Goal: Task Accomplishment & Management: Use online tool/utility

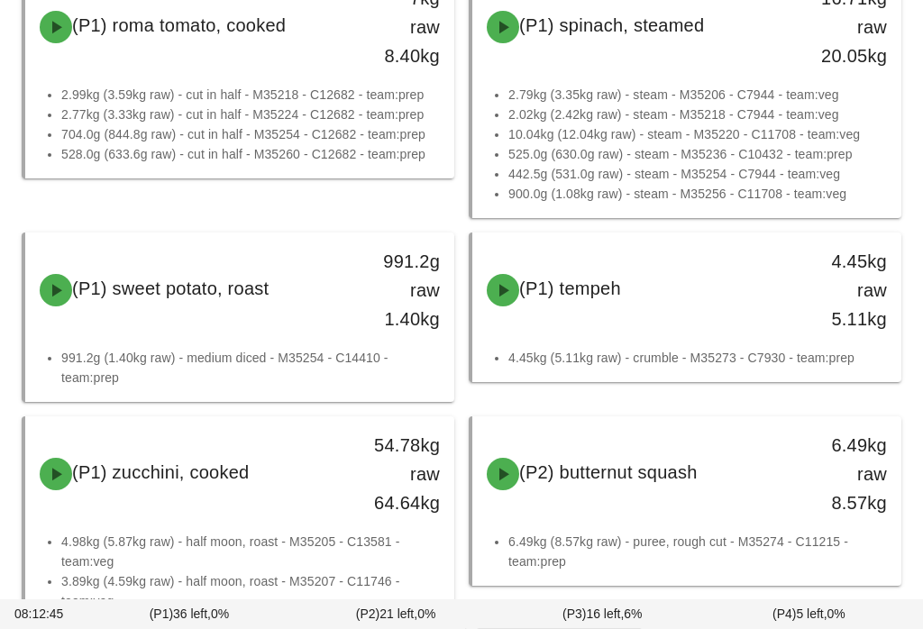
scroll to position [1629, 0]
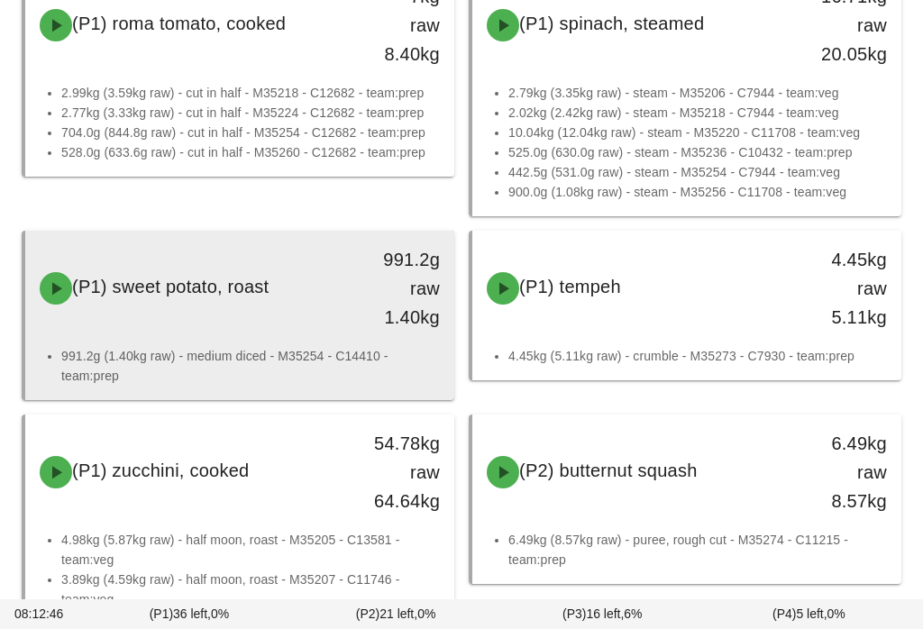
click at [326, 303] on div "(P1) sweet potato, roast" at bounding box center [187, 288] width 316 height 54
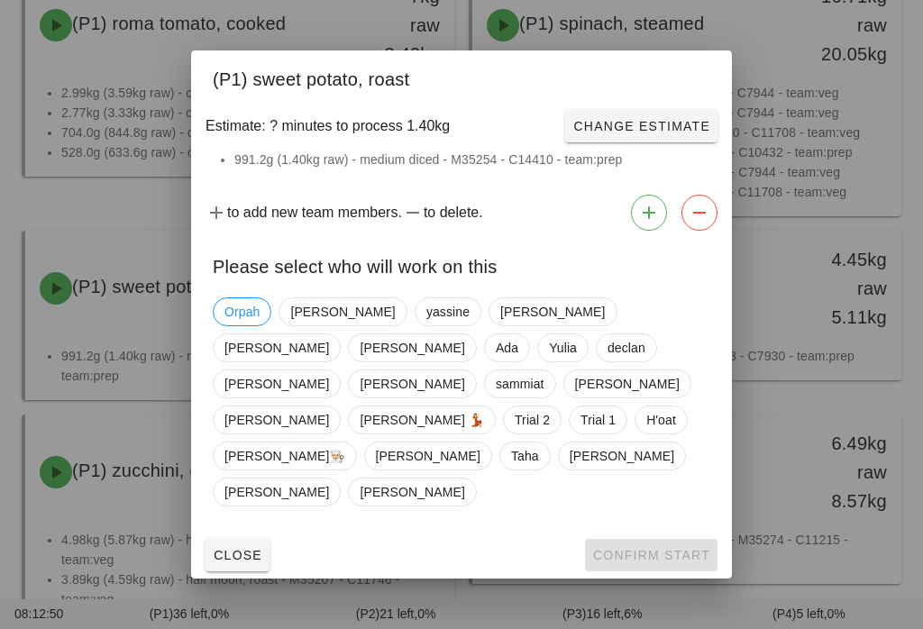
click at [243, 342] on div "Orpah Shawn yassine Adrian Ken Richard Ada Yulia declan Peter Nick sammiat Jonn…" at bounding box center [461, 402] width 497 height 224
click at [664, 532] on div "Close Confirm Start" at bounding box center [461, 555] width 541 height 47
click at [647, 536] on div "Close Confirm Start" at bounding box center [461, 555] width 541 height 47
click at [233, 325] on span "Orpah" at bounding box center [241, 311] width 35 height 27
click at [658, 539] on button "Confirm Start" at bounding box center [651, 555] width 132 height 32
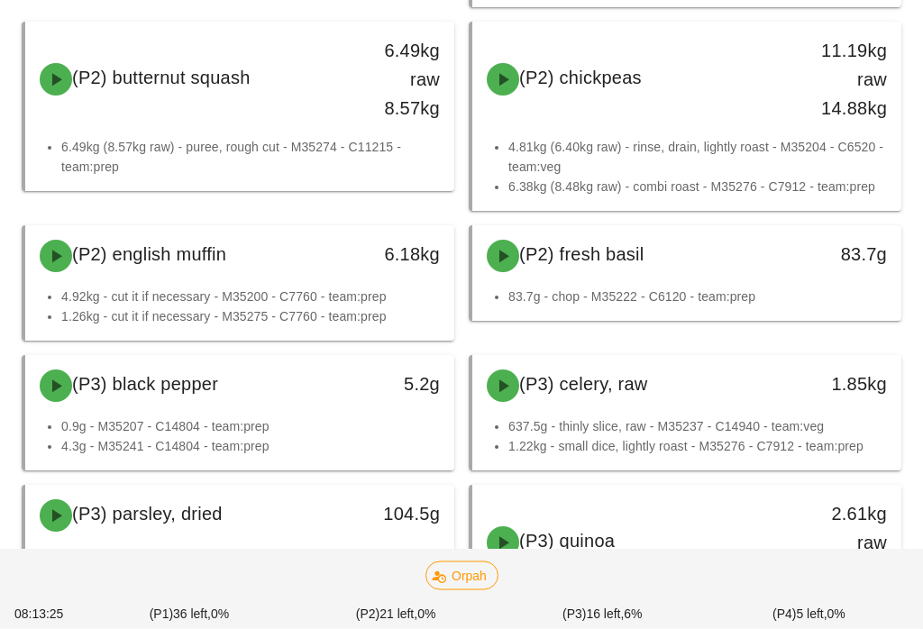
scroll to position [2459, 0]
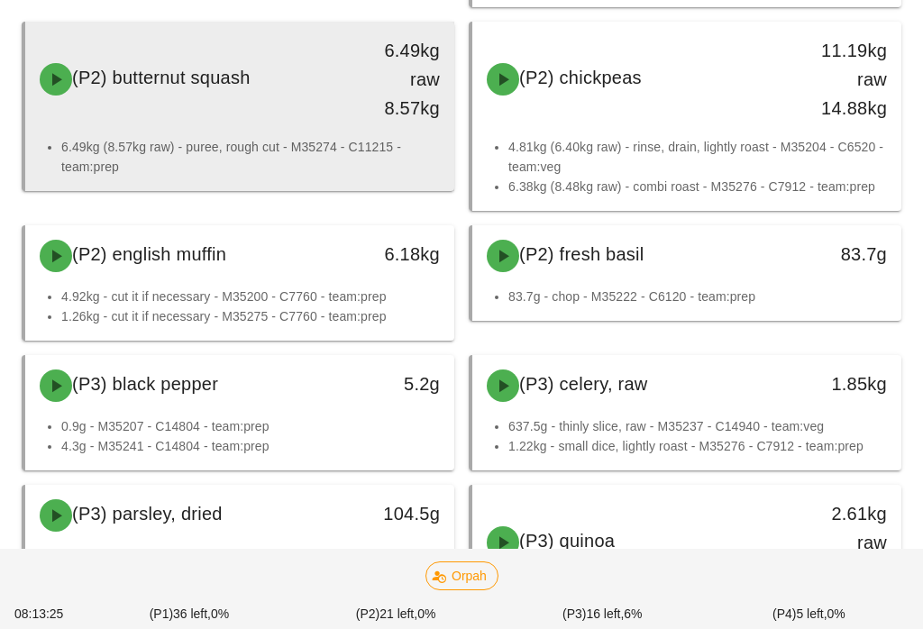
click at [252, 118] on div "(P2) butternut squash 6.49kg raw 8.57kg" at bounding box center [240, 79] width 422 height 108
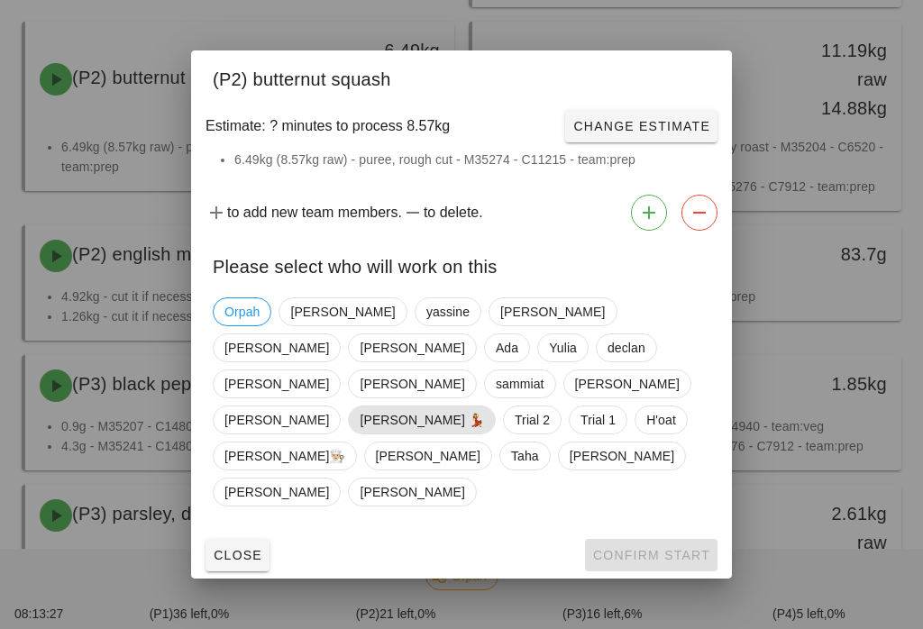
click at [360, 424] on span "[PERSON_NAME] 💃" at bounding box center [422, 419] width 124 height 27
click at [668, 548] on span "Confirm Start" at bounding box center [651, 555] width 118 height 14
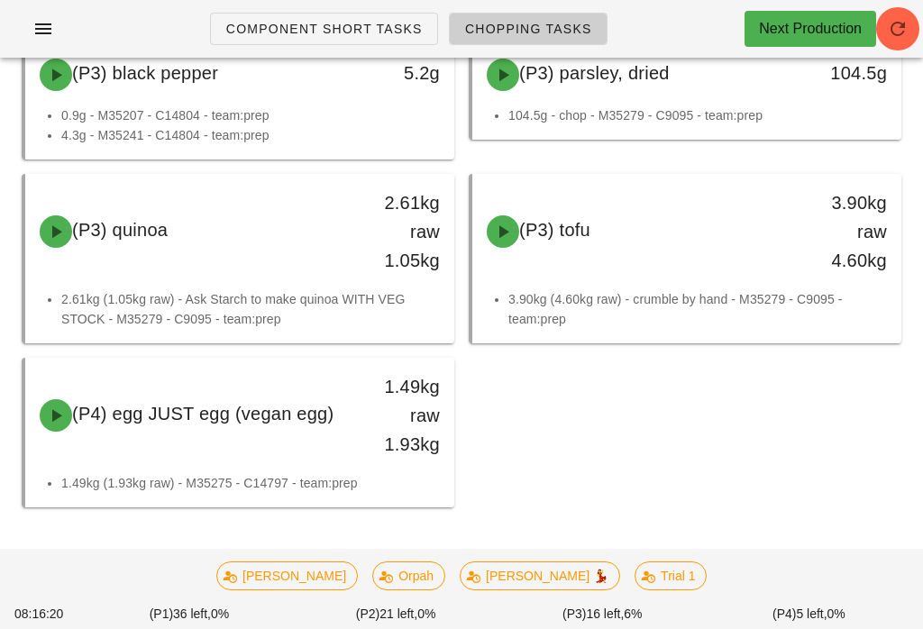
scroll to position [2393, 0]
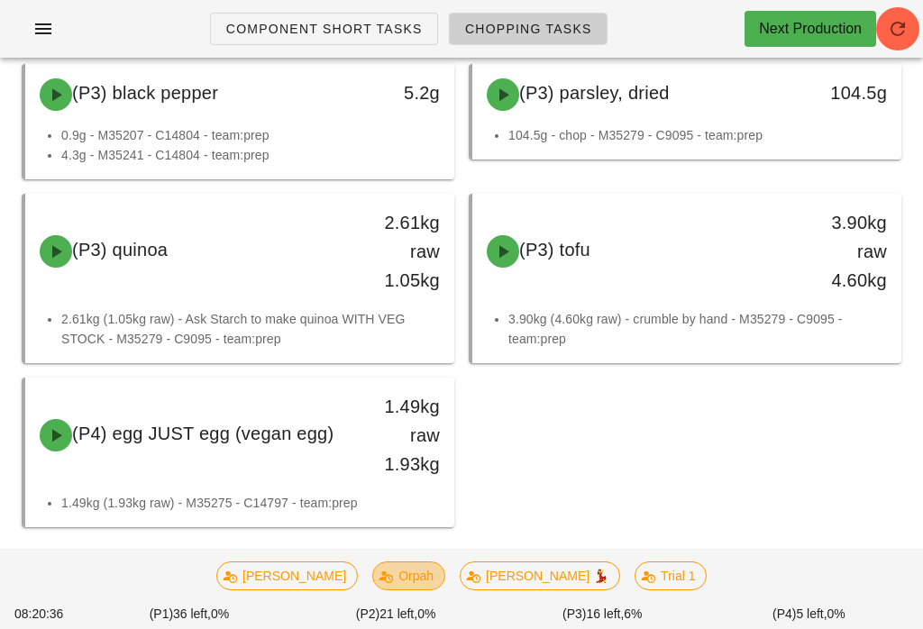
click at [415, 589] on span "Orpah" at bounding box center [409, 575] width 50 height 27
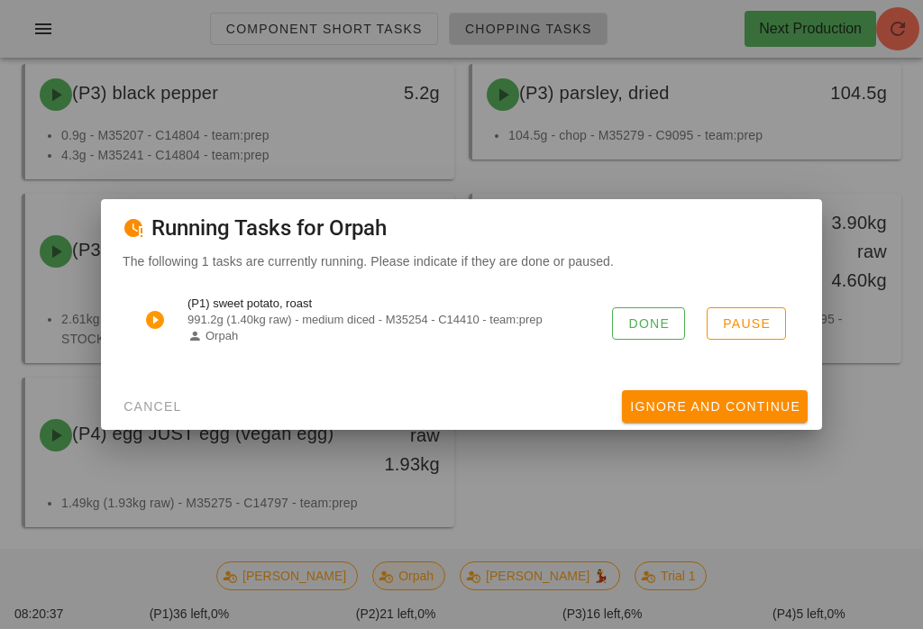
click at [652, 331] on span "Done" at bounding box center [648, 323] width 42 height 14
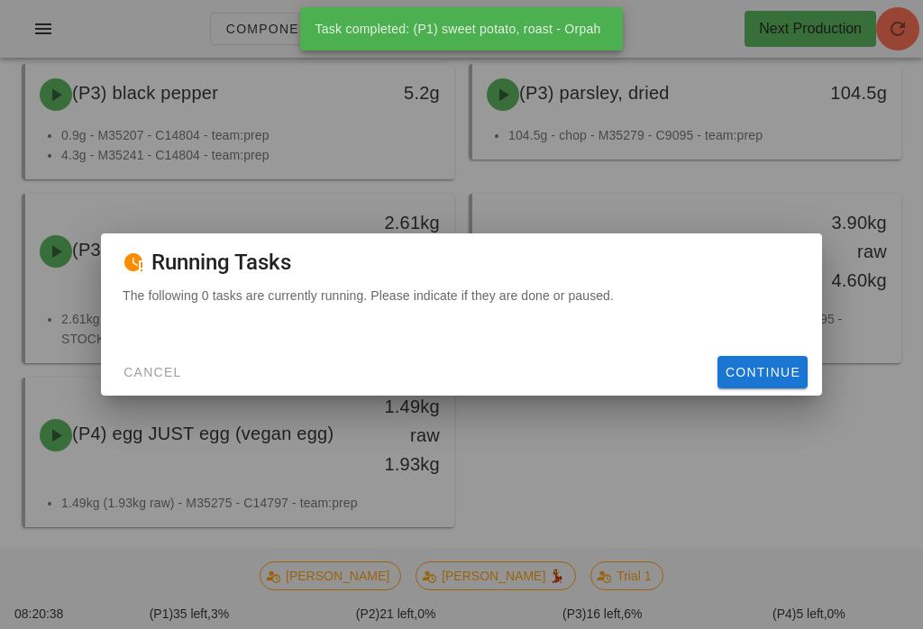
click at [181, 374] on button "Cancel" at bounding box center [152, 372] width 74 height 32
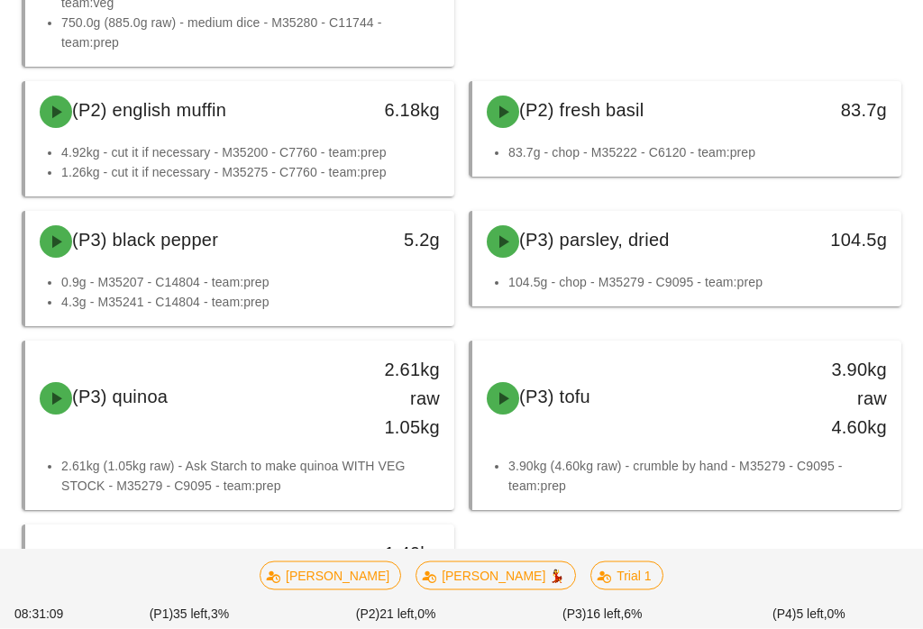
scroll to position [2246, 0]
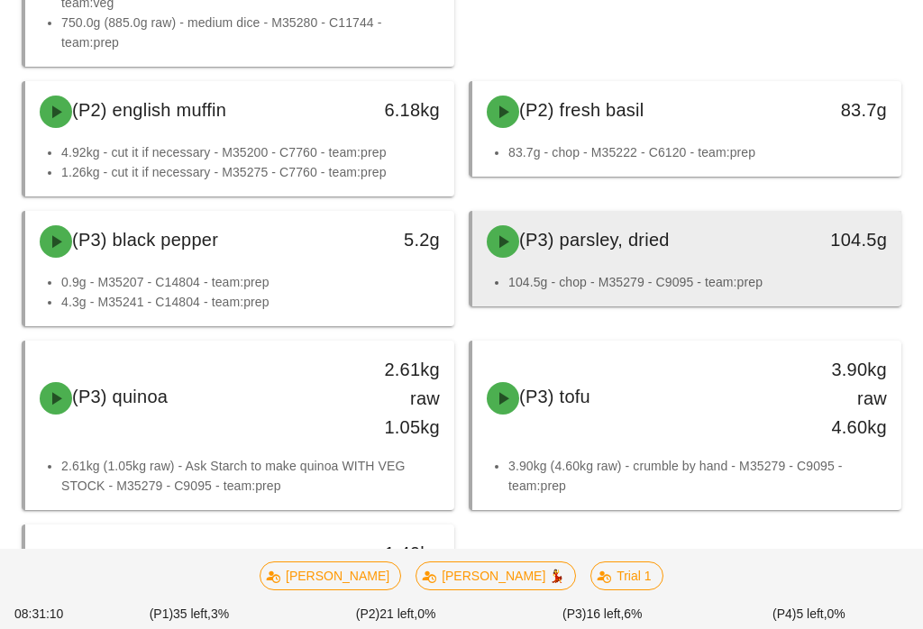
click at [684, 259] on div "(P3) parsley, dried" at bounding box center [634, 241] width 316 height 54
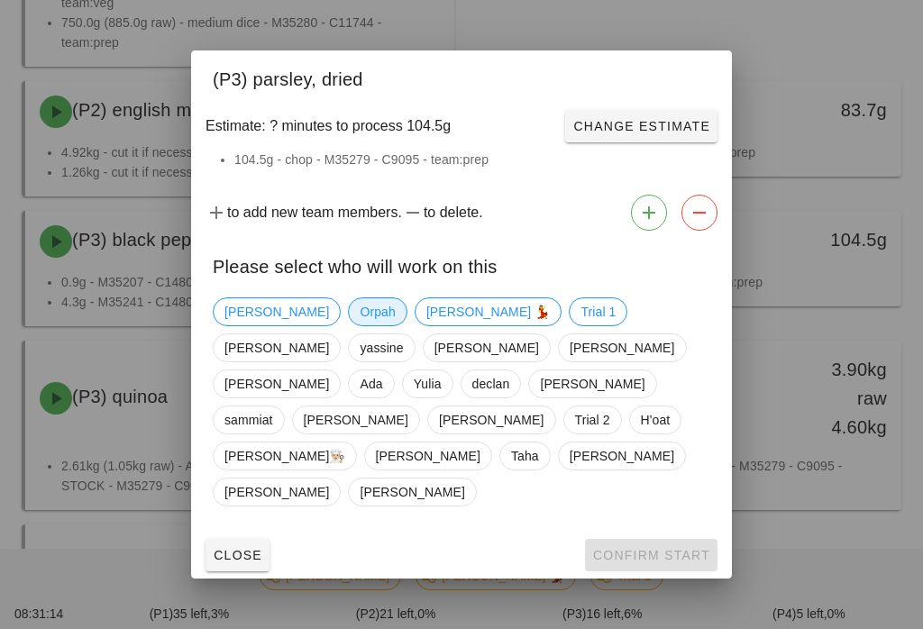
click at [360, 325] on span "Orpah" at bounding box center [377, 311] width 35 height 27
click at [647, 548] on span "Confirm Start" at bounding box center [651, 555] width 118 height 14
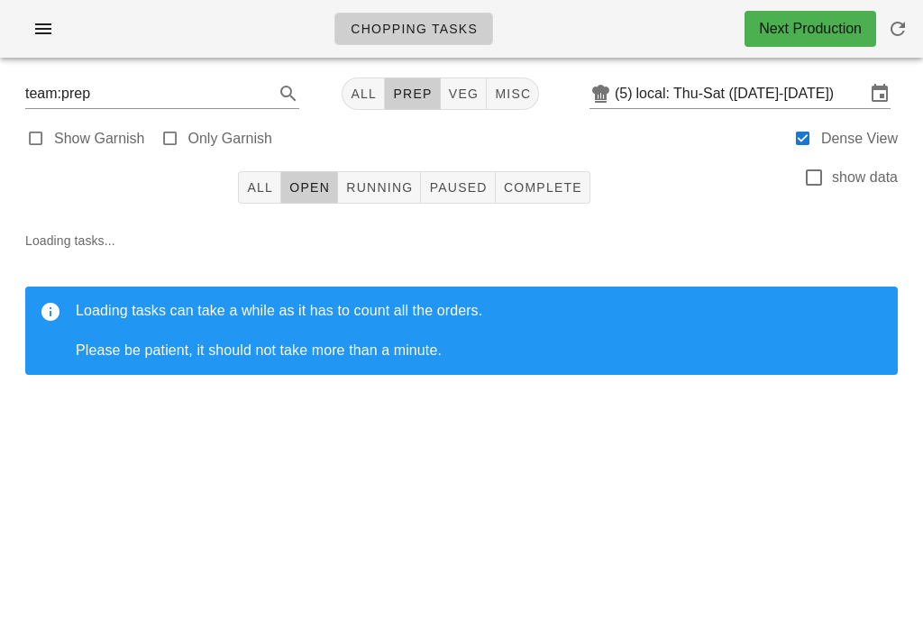
click at [388, 172] on button "Running" at bounding box center [379, 187] width 83 height 32
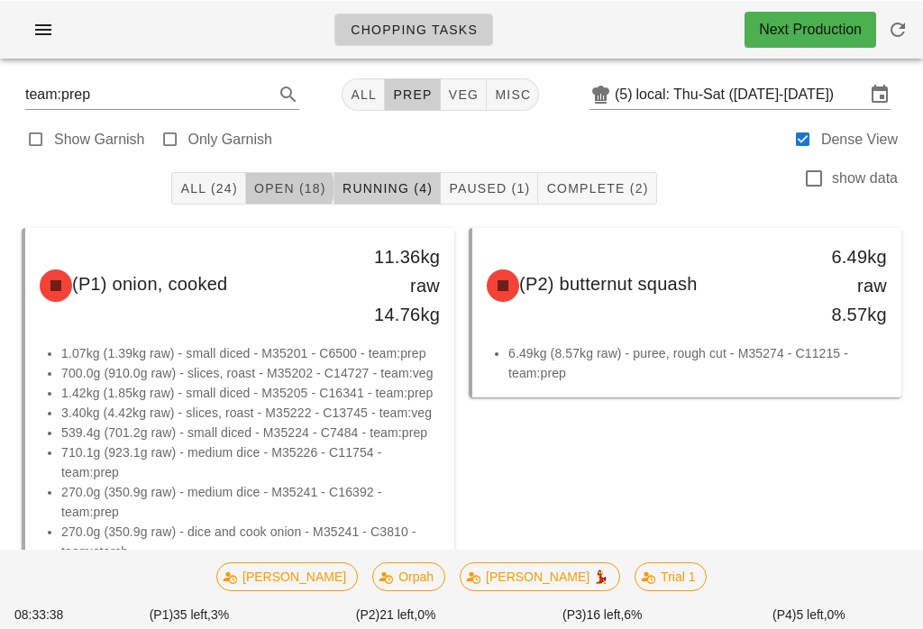
click at [283, 185] on span "Open (18)" at bounding box center [289, 187] width 73 height 14
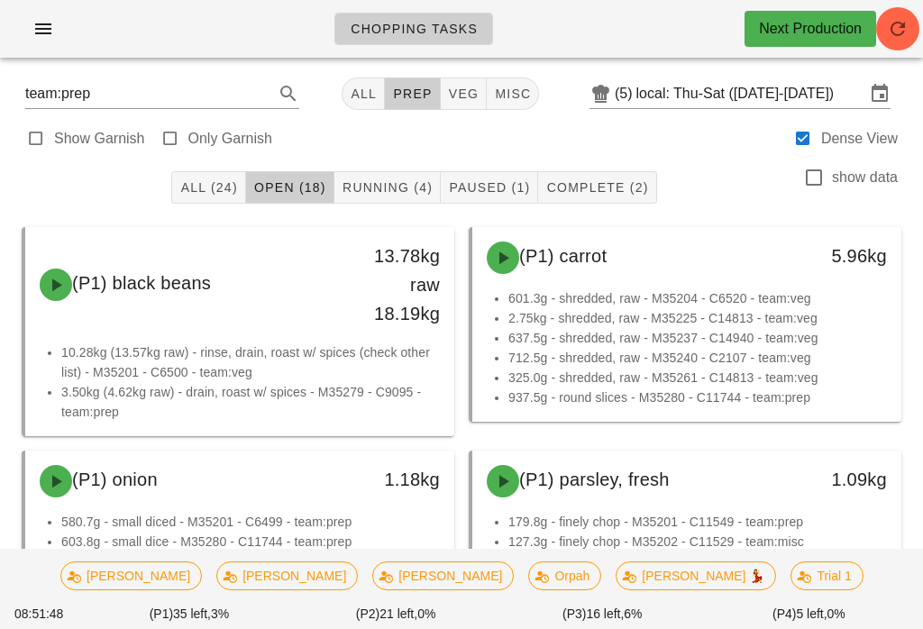
click at [392, 184] on span "Running (4)" at bounding box center [387, 187] width 91 height 14
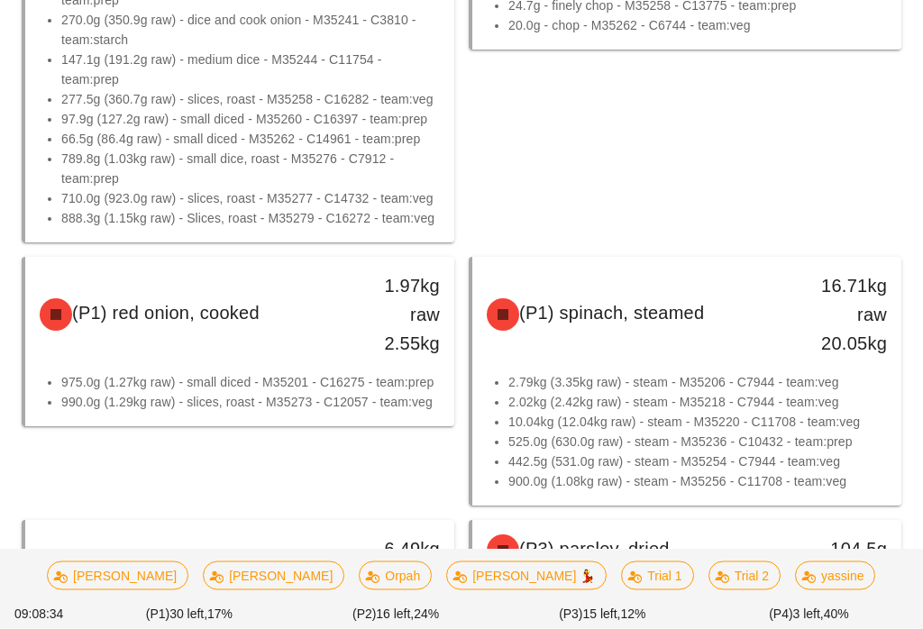
scroll to position [673, 0]
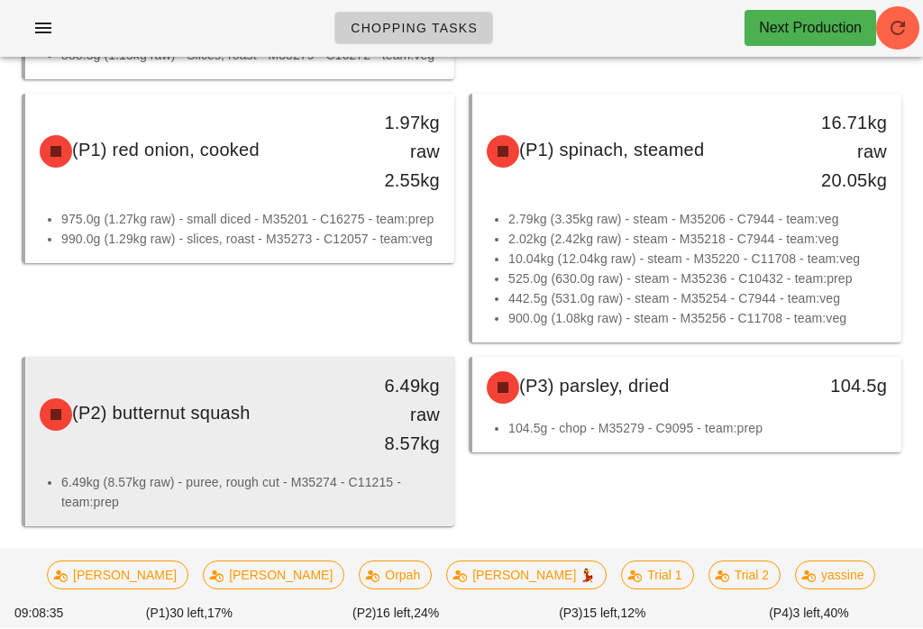
click at [302, 409] on div "(P2) butternut squash" at bounding box center [187, 415] width 316 height 54
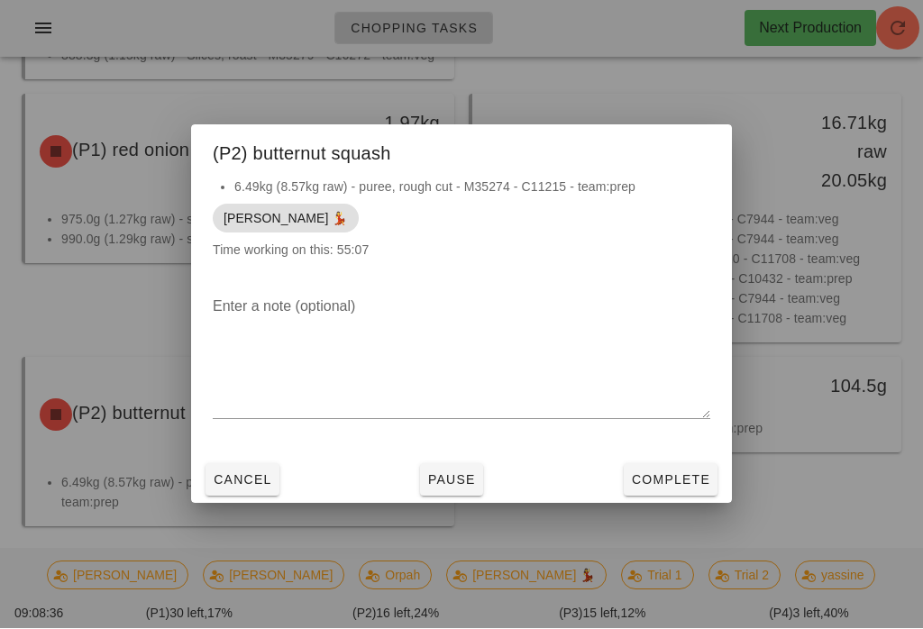
click at [679, 488] on span "Complete" at bounding box center [670, 480] width 79 height 14
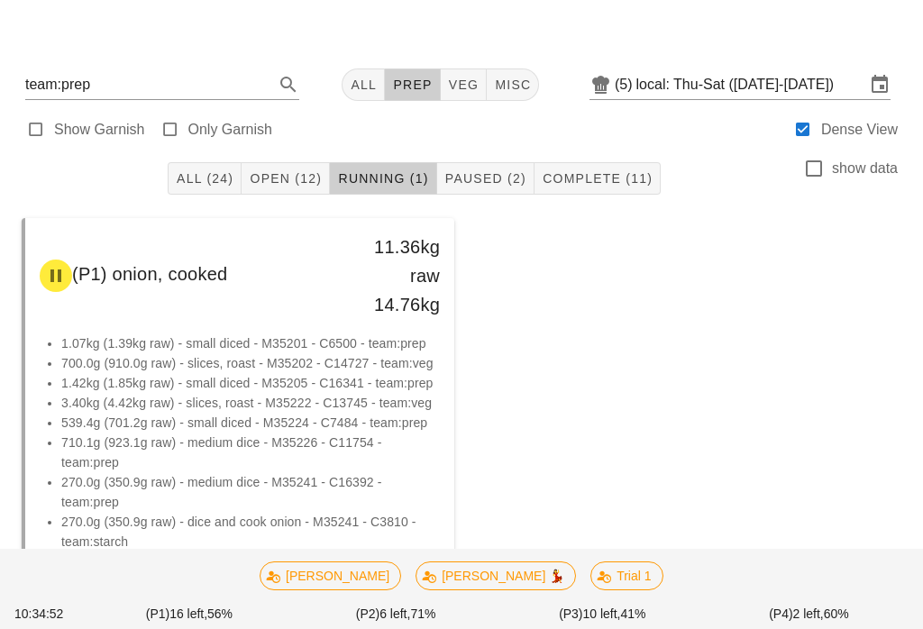
scroll to position [10, 0]
click at [270, 191] on button "Open (12)" at bounding box center [286, 177] width 88 height 32
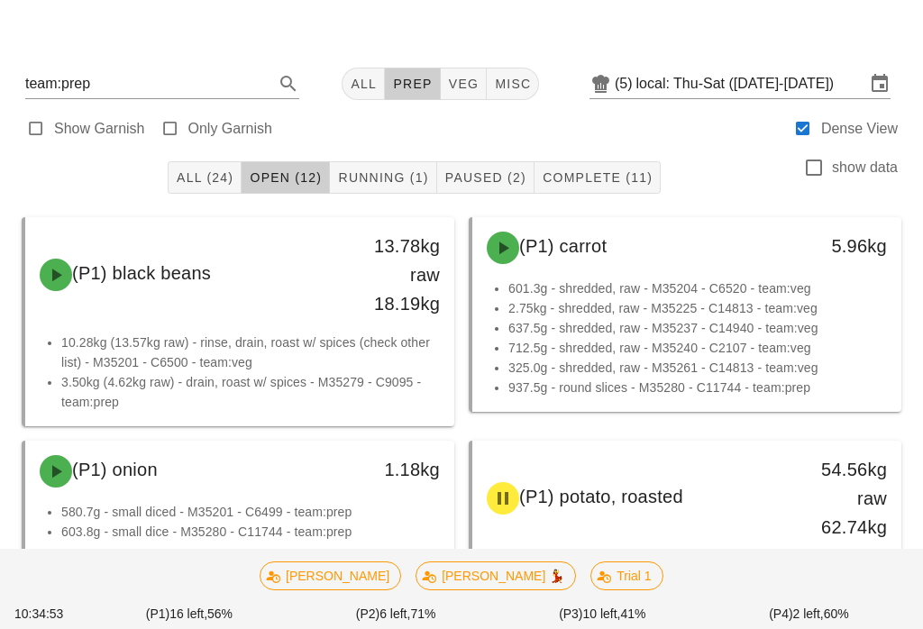
click at [285, 171] on span "Open (12)" at bounding box center [285, 177] width 73 height 14
click at [459, 85] on span "veg" at bounding box center [464, 84] width 32 height 14
type input "team:veg"
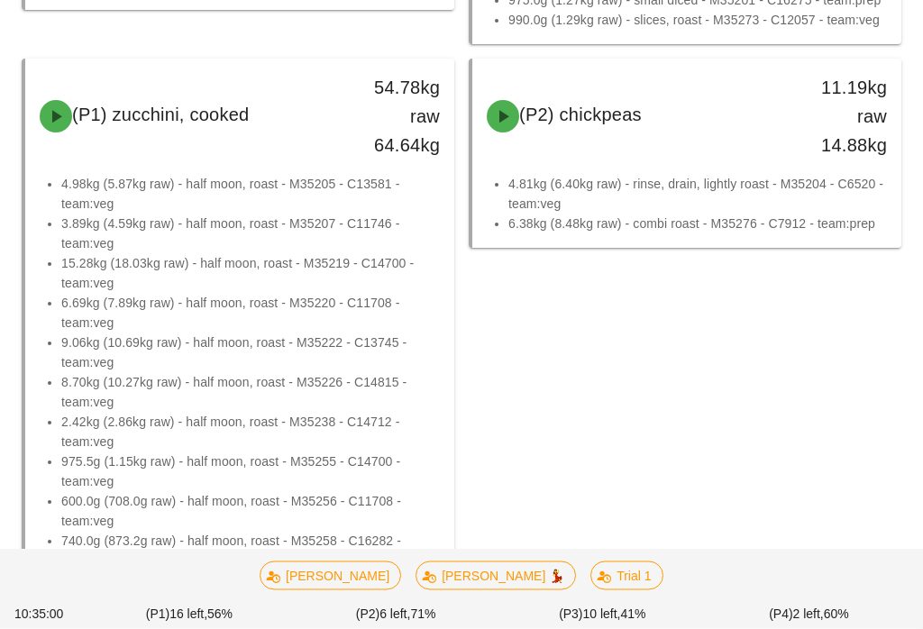
scroll to position [1100, 0]
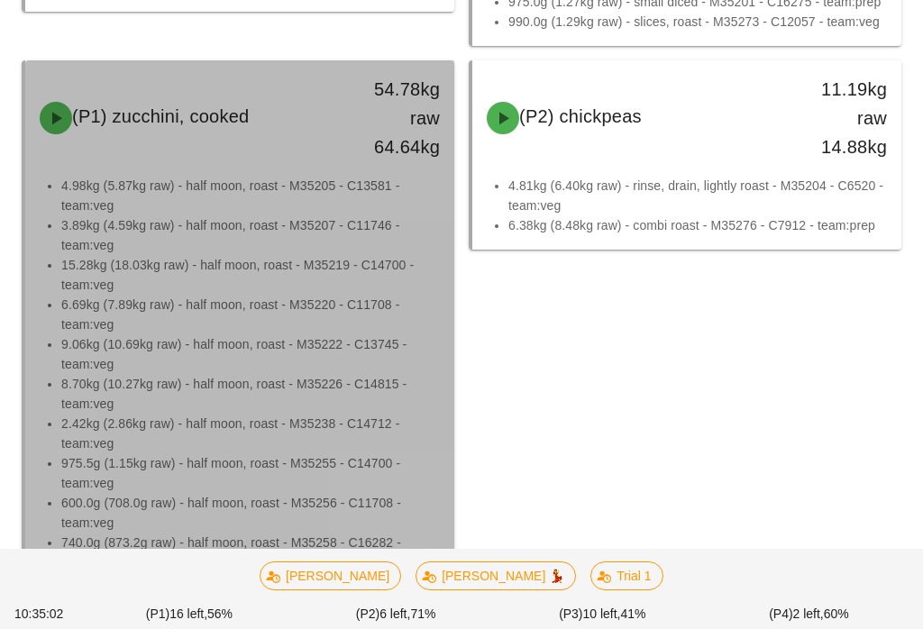
click at [166, 352] on li "9.06kg (10.69kg raw) - half moon, roast - M35222 - C13745 - team:veg" at bounding box center [250, 354] width 379 height 40
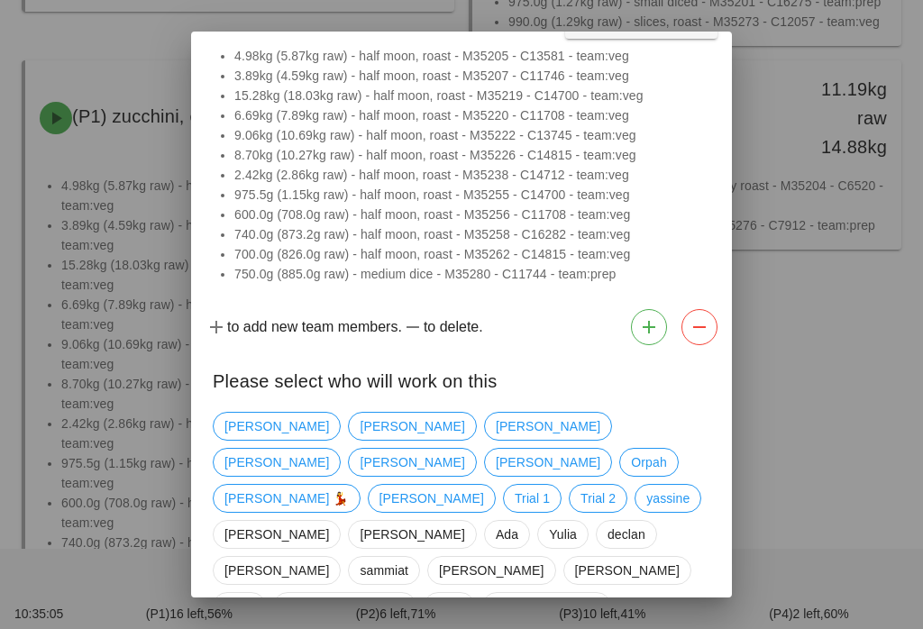
scroll to position [83, 0]
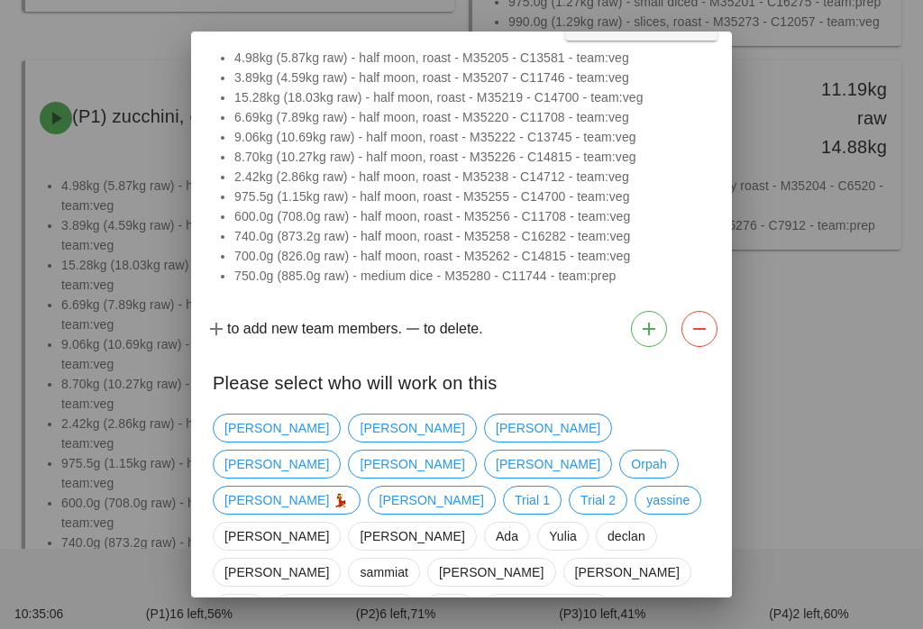
click at [635, 320] on button "button" at bounding box center [649, 329] width 36 height 36
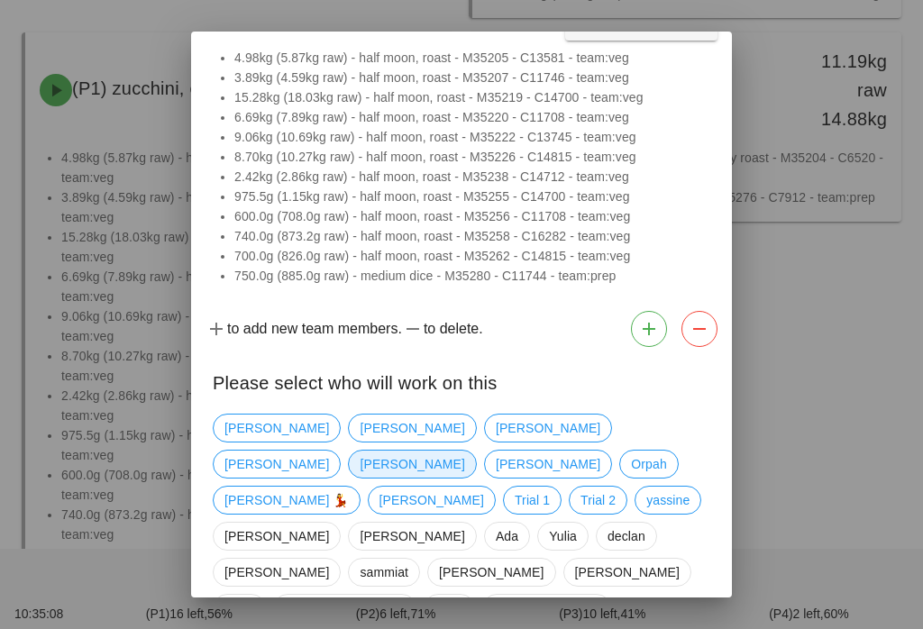
click at [464, 451] on span "[PERSON_NAME]" at bounding box center [412, 464] width 105 height 27
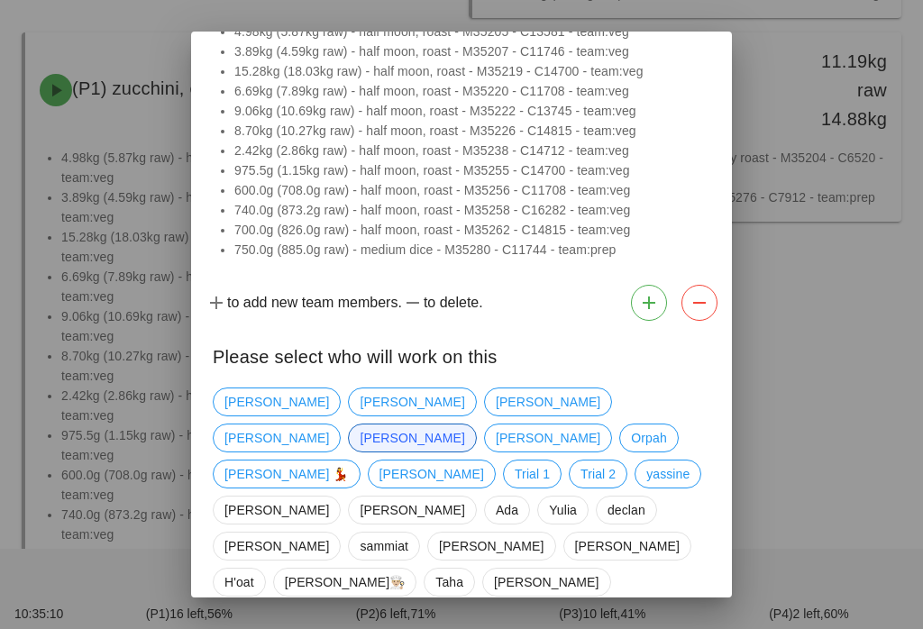
scroll to position [108, 0]
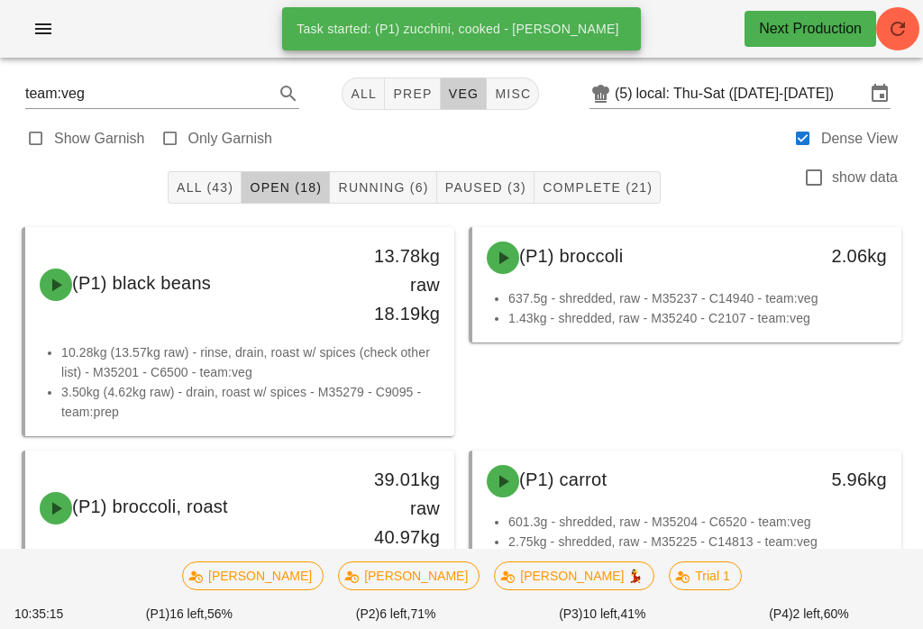
click at [193, 183] on span "All (43)" at bounding box center [205, 187] width 58 height 14
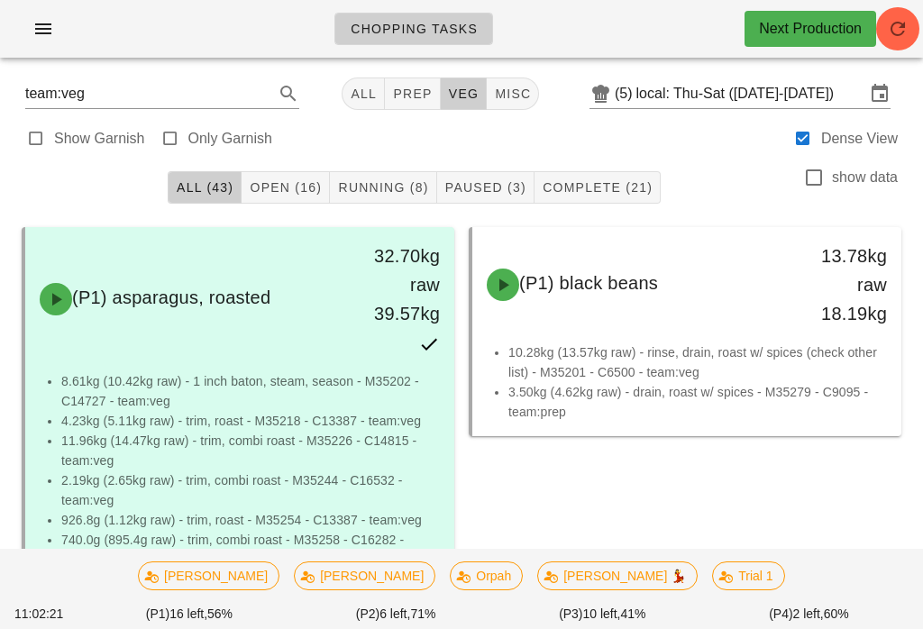
click at [287, 171] on button "Open (16)" at bounding box center [286, 187] width 88 height 32
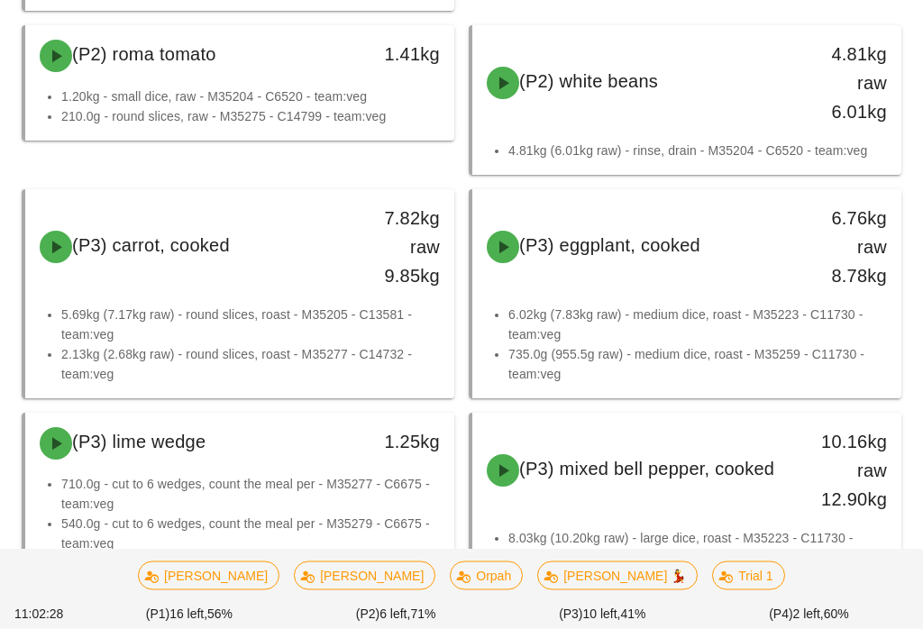
scroll to position [1157, 0]
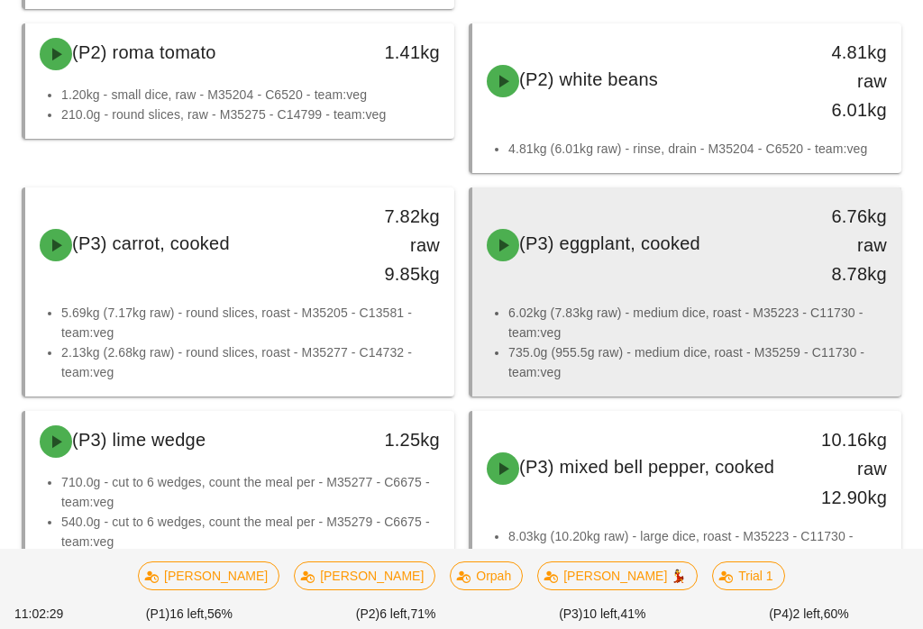
click at [666, 257] on div "(P3) eggplant, cooked" at bounding box center [634, 245] width 316 height 54
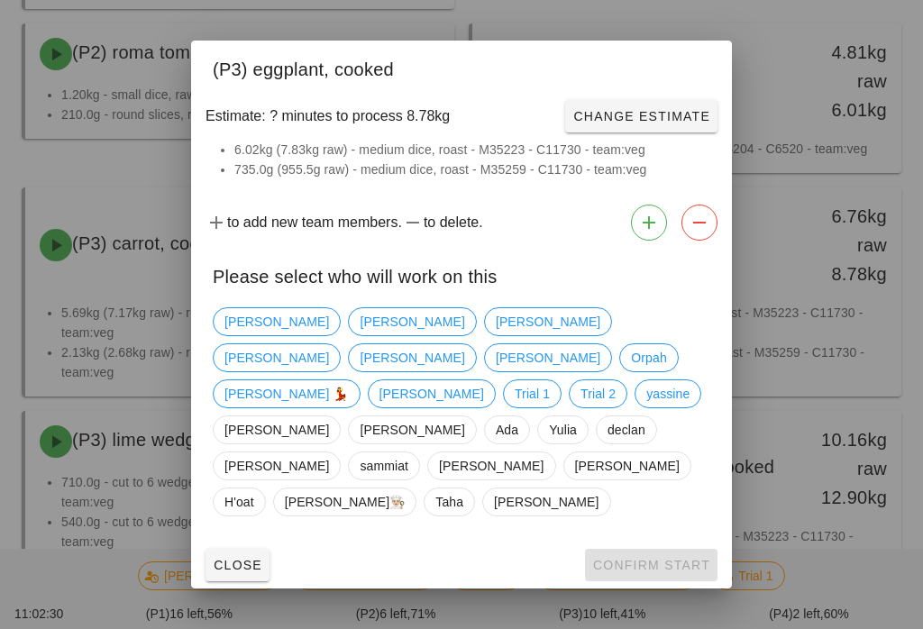
click at [470, 352] on div "[PERSON_NAME] [PERSON_NAME] [PERSON_NAME] [PERSON_NAME] [PERSON_NAME] 💃 [PERSON…" at bounding box center [461, 412] width 497 height 224
click at [329, 371] on span "[PERSON_NAME]" at bounding box center [276, 357] width 105 height 27
click at [639, 558] on span "Confirm Start" at bounding box center [651, 565] width 118 height 14
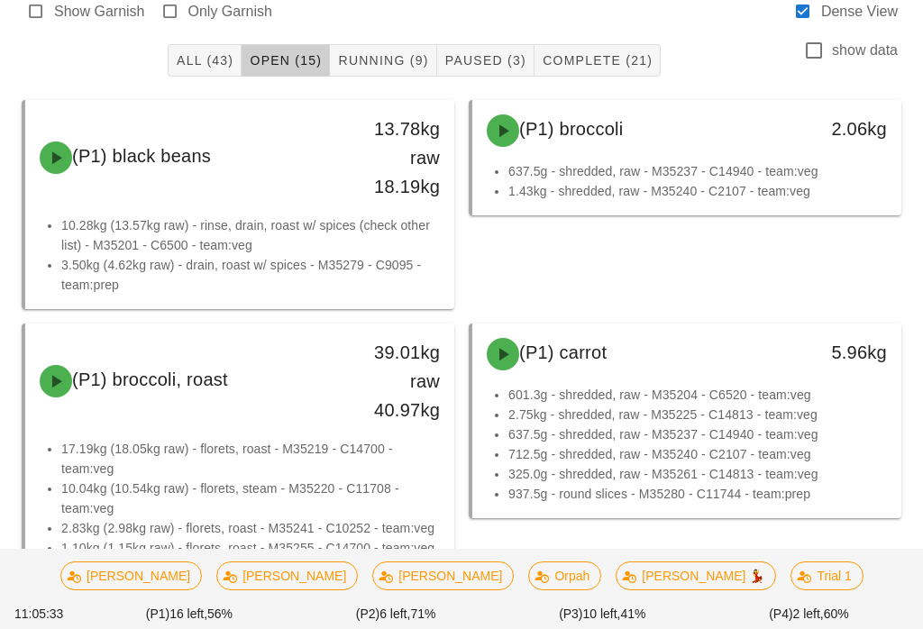
scroll to position [124, 0]
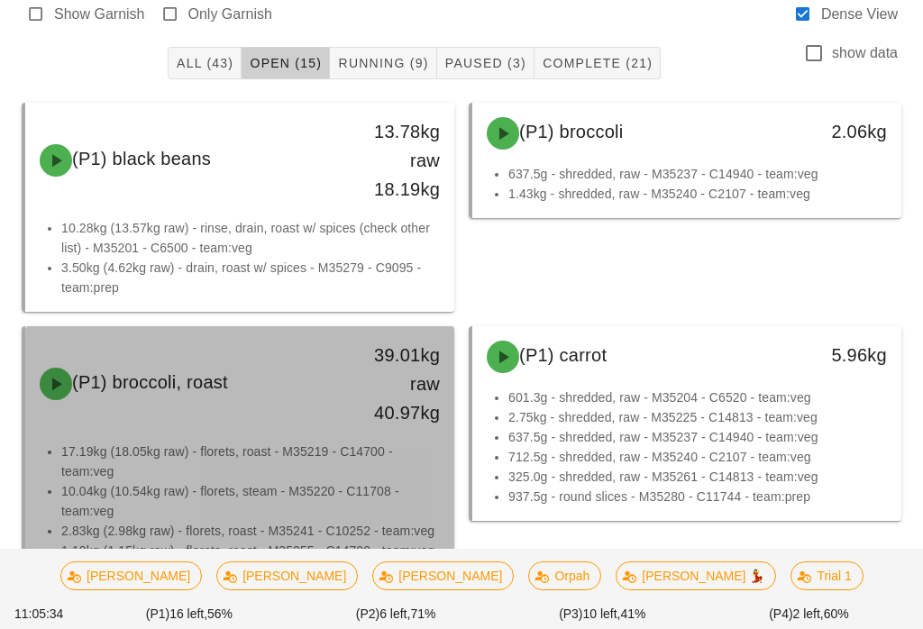
click at [258, 438] on div "(P1) broccoli, roast 39.01kg raw 40.97kg" at bounding box center [239, 383] width 429 height 115
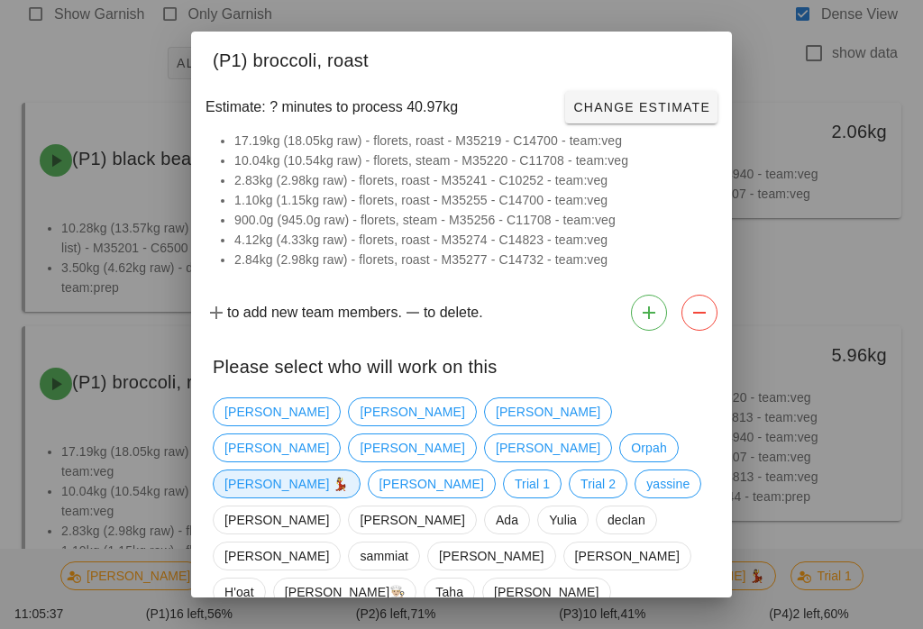
click at [318, 471] on span "[PERSON_NAME] 💃" at bounding box center [287, 484] width 148 height 29
click at [304, 470] on span "[PERSON_NAME] 💃" at bounding box center [286, 483] width 124 height 27
click at [309, 470] on span "[PERSON_NAME] 💃" at bounding box center [286, 483] width 124 height 27
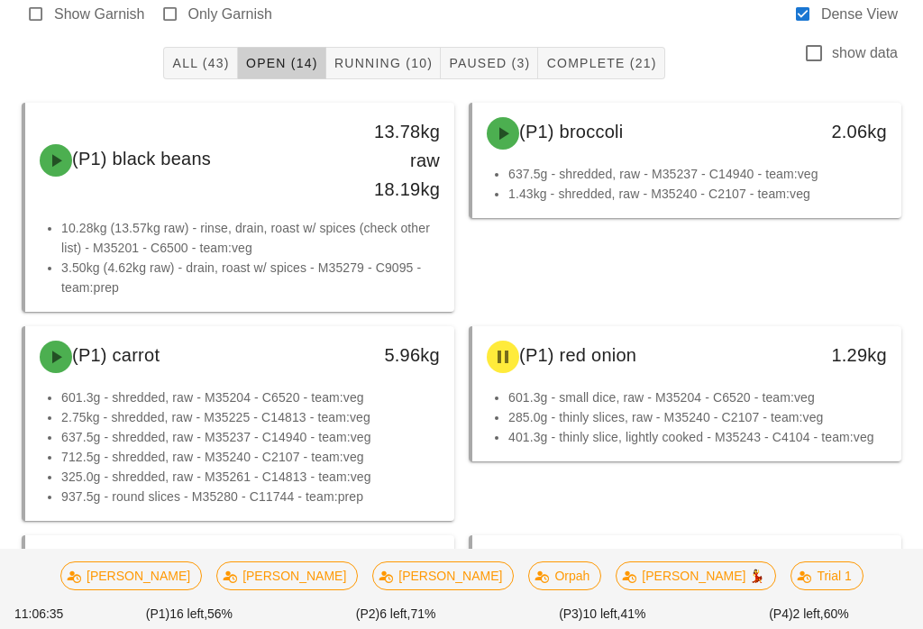
click at [354, 56] on span "Running (10)" at bounding box center [382, 63] width 99 height 14
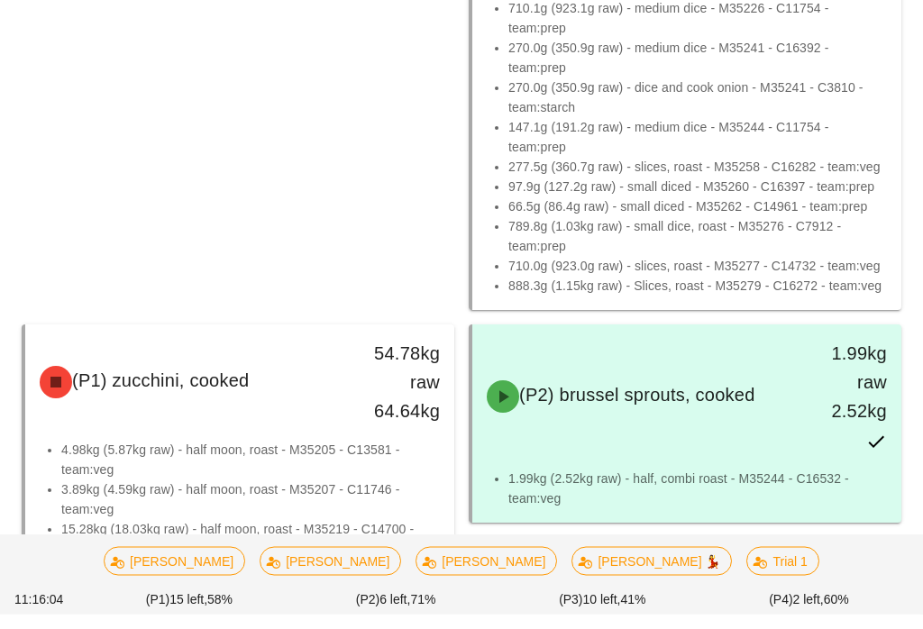
scroll to position [1030, 0]
